Goal: Task Accomplishment & Management: Manage account settings

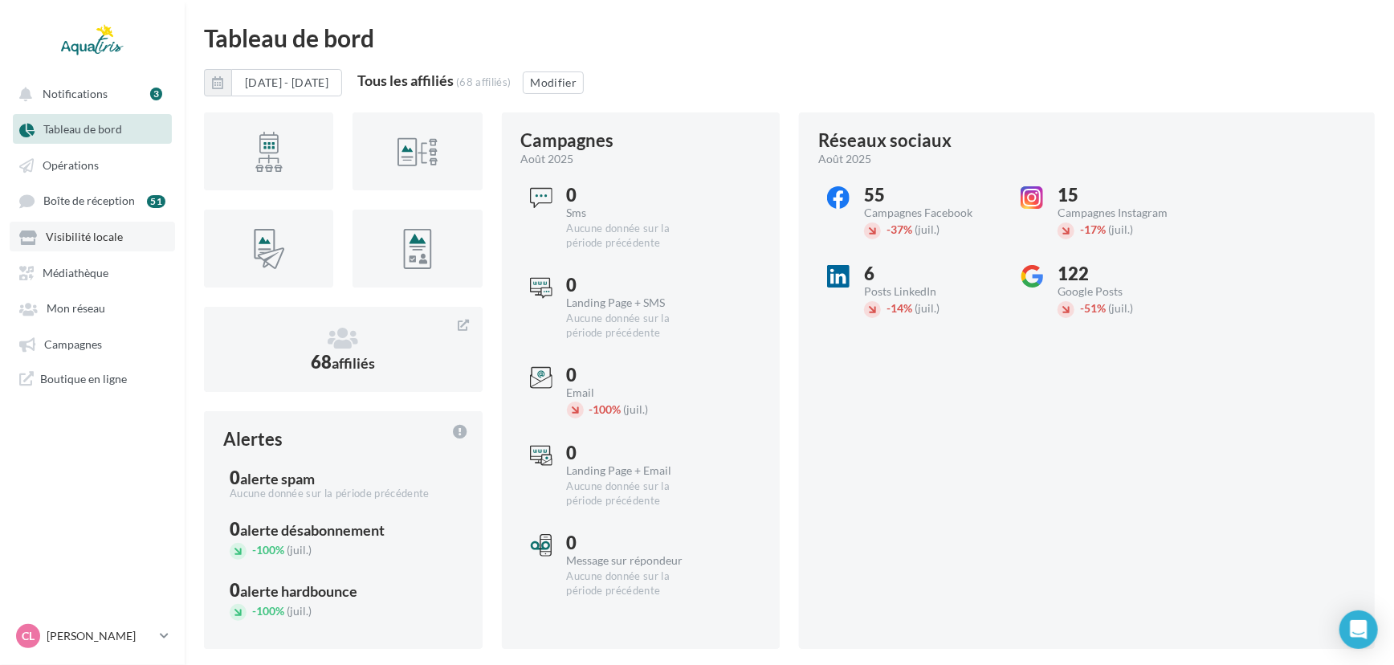
click at [86, 226] on link "Visibilité locale" at bounding box center [92, 236] width 165 height 29
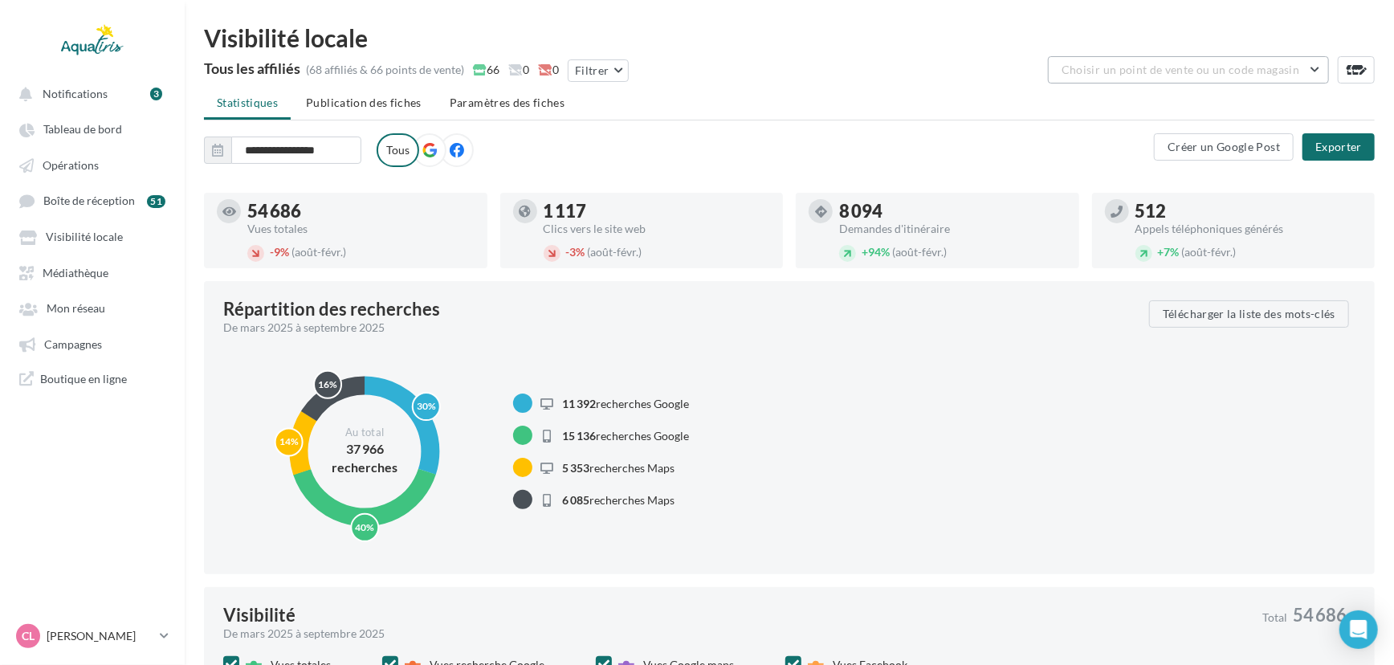
click at [1224, 79] on button "Choisir un point de vente ou un code magasin" at bounding box center [1188, 69] width 281 height 27
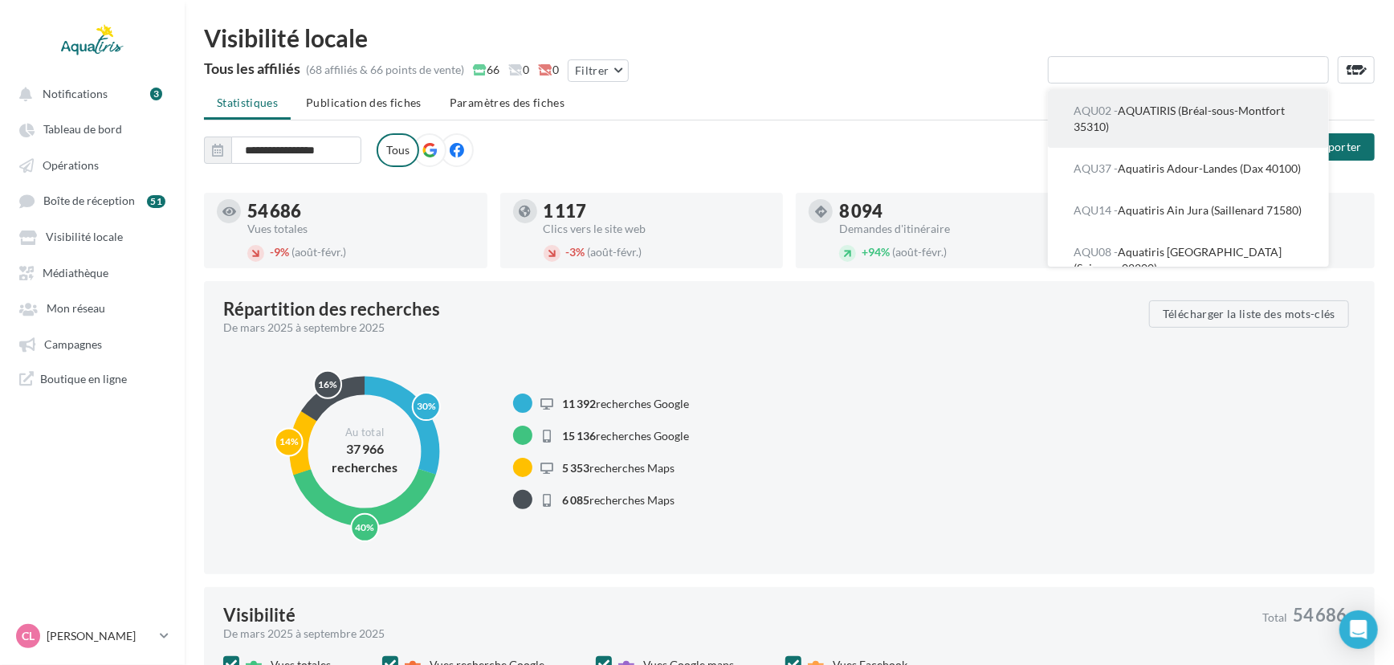
click at [1203, 108] on span "AQU02 - AQUATIRIS (Bréal-sous-Montfort 35310)" at bounding box center [1179, 119] width 211 height 30
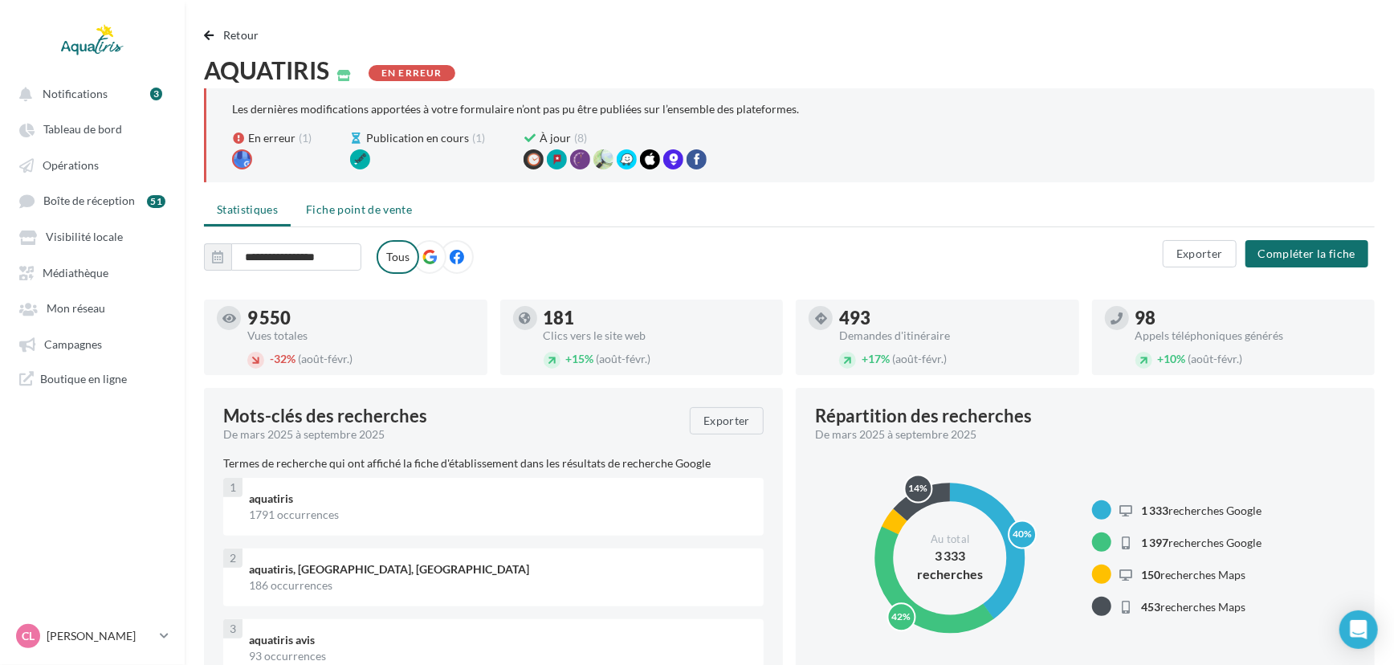
click at [392, 218] on li "Fiche point de vente" at bounding box center [359, 209] width 132 height 29
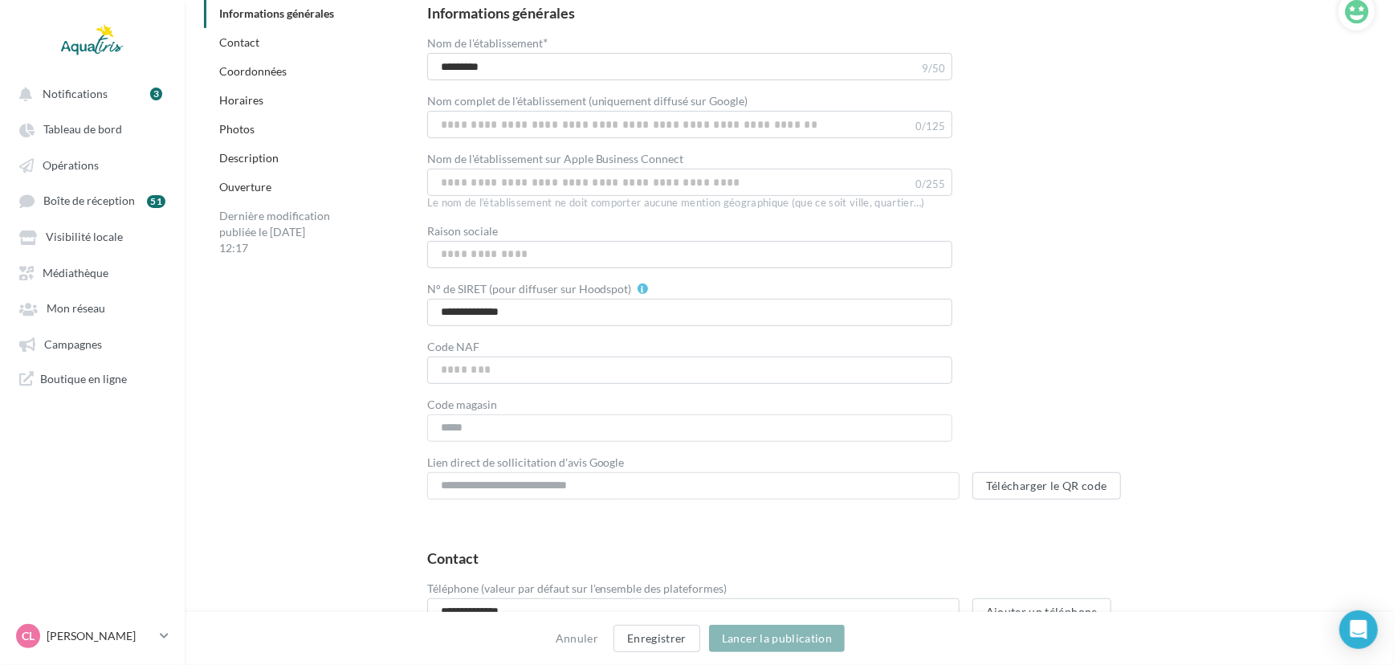
scroll to position [292, 0]
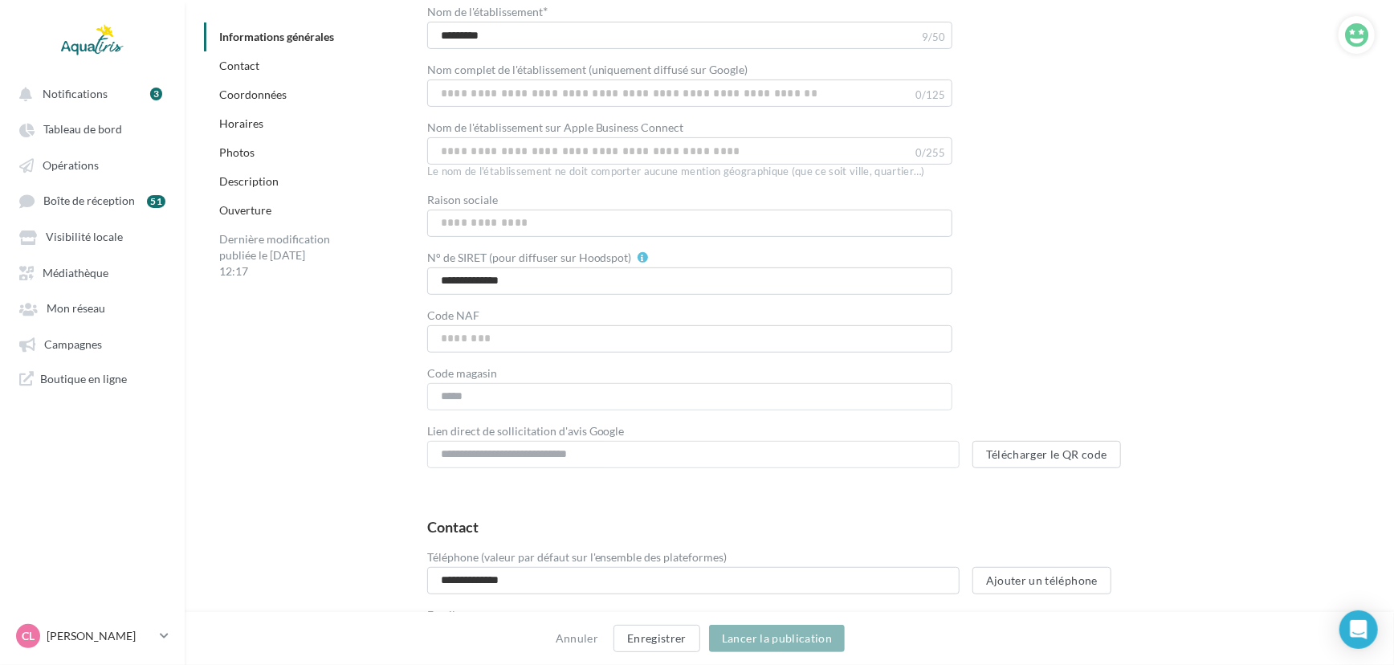
click at [414, 481] on div "Informations générales Nom de l'établissement * ********* 9/50 Le nom de l'étab…" at bounding box center [888, 221] width 973 height 520
click at [80, 642] on p "[PERSON_NAME]" at bounding box center [100, 636] width 107 height 16
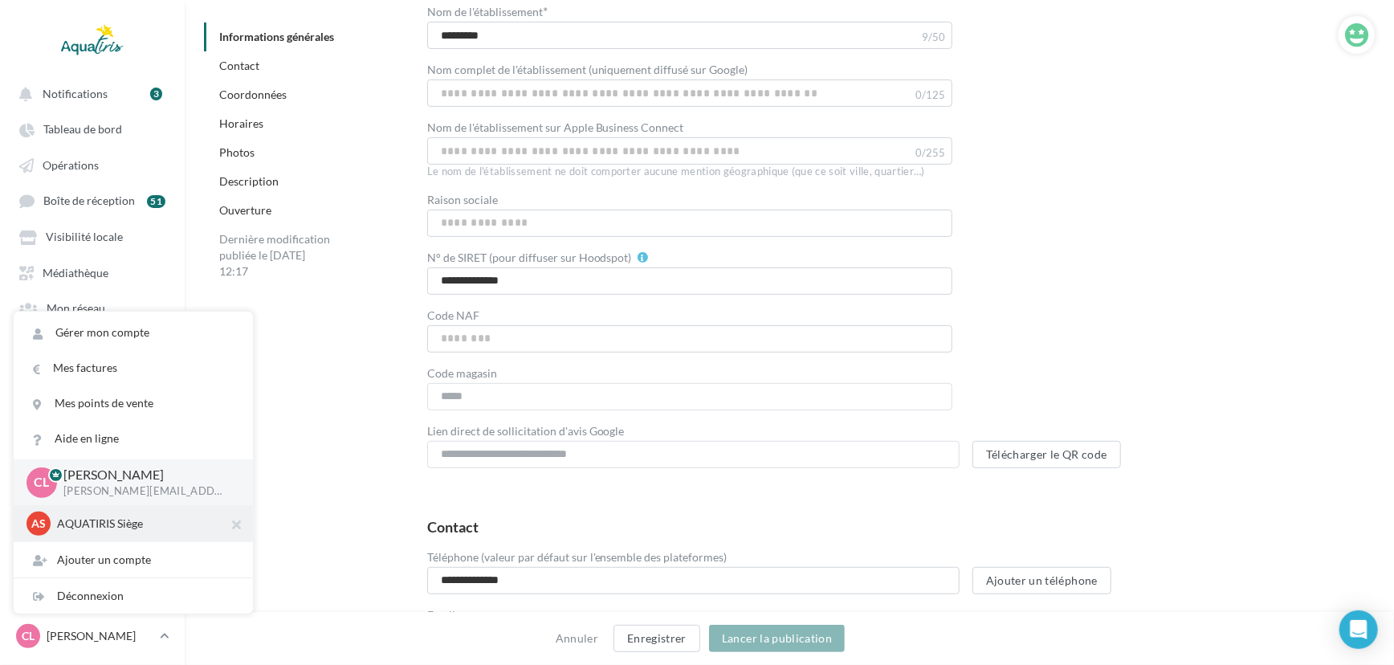
click at [116, 522] on p "AQUATIRIS Siège" at bounding box center [145, 524] width 177 height 16
